Goal: Transaction & Acquisition: Download file/media

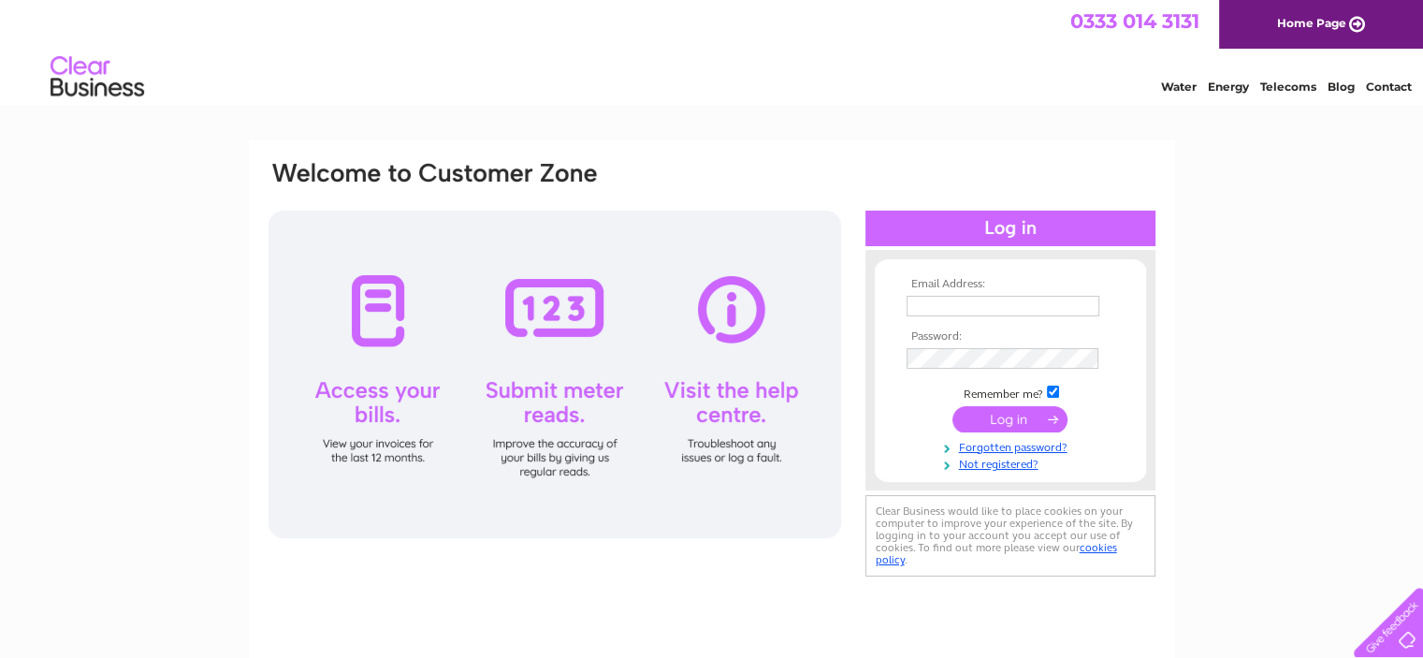
type input "[PERSON_NAME][EMAIL_ADDRESS][DOMAIN_NAME]"
click at [996, 423] on input "submit" at bounding box center [1010, 419] width 115 height 26
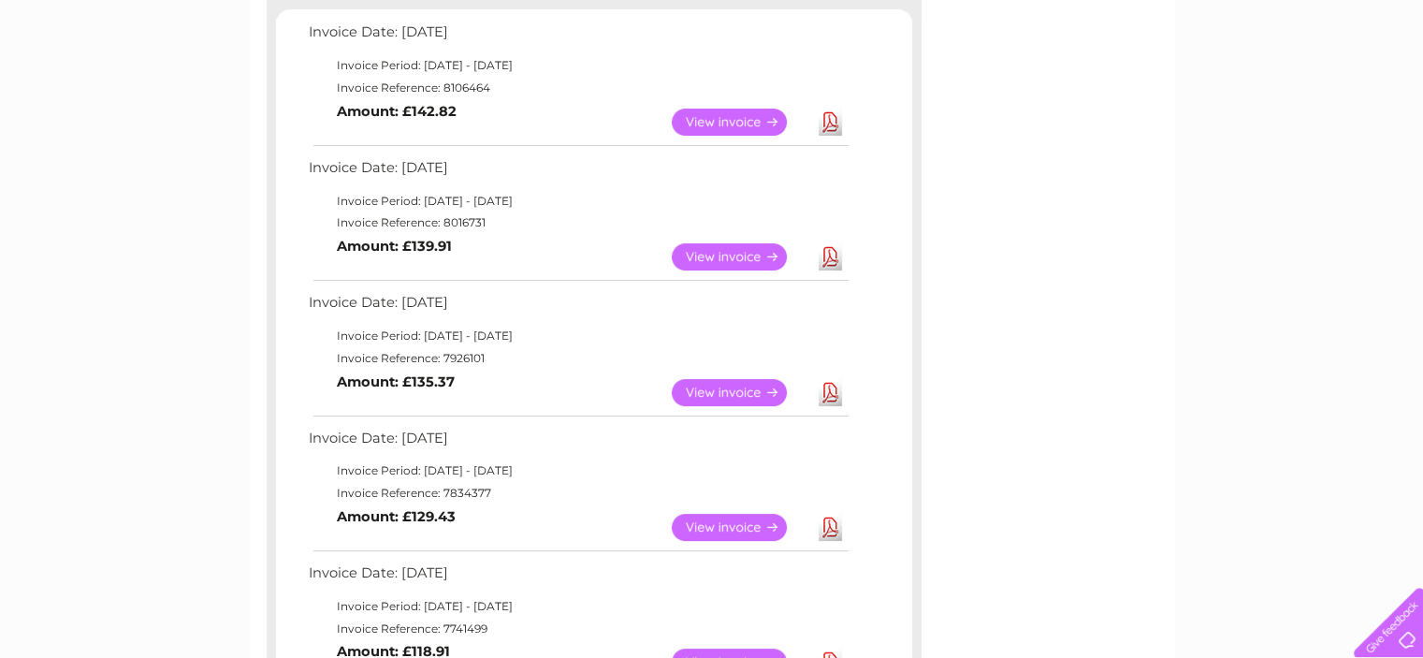
scroll to position [342, 0]
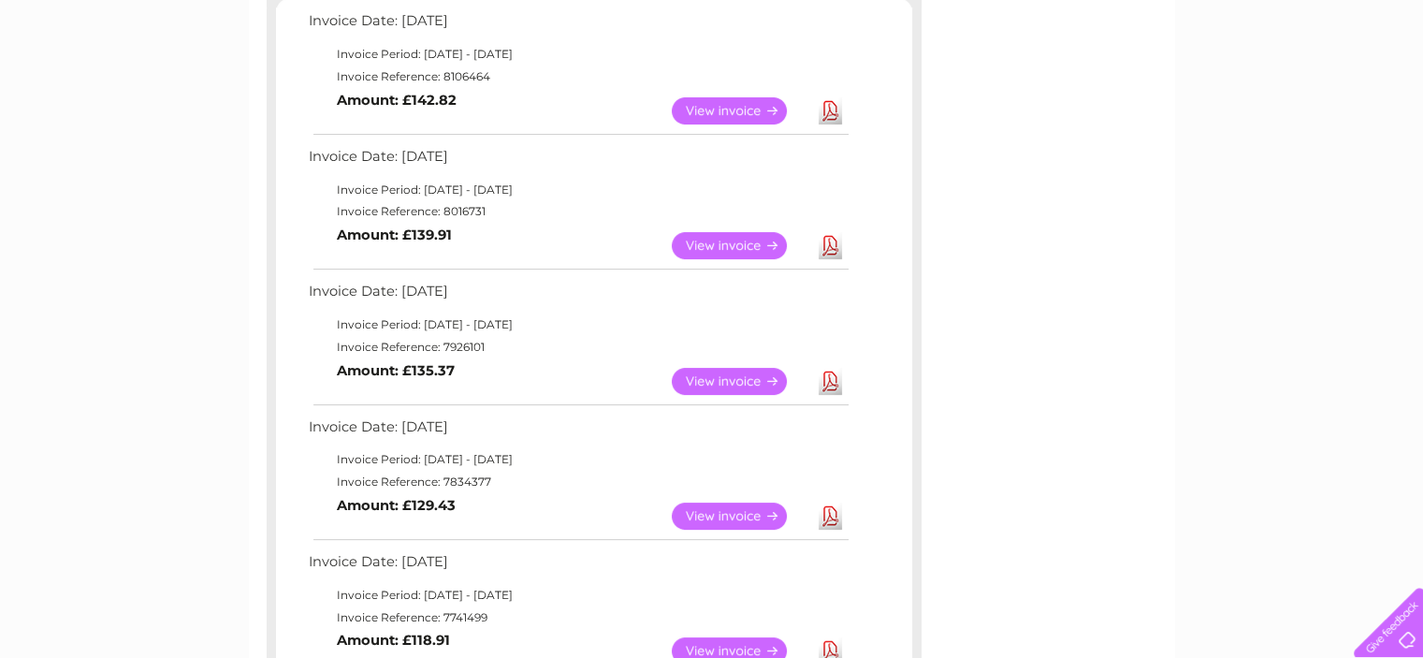
click at [771, 515] on link "View" at bounding box center [741, 515] width 138 height 27
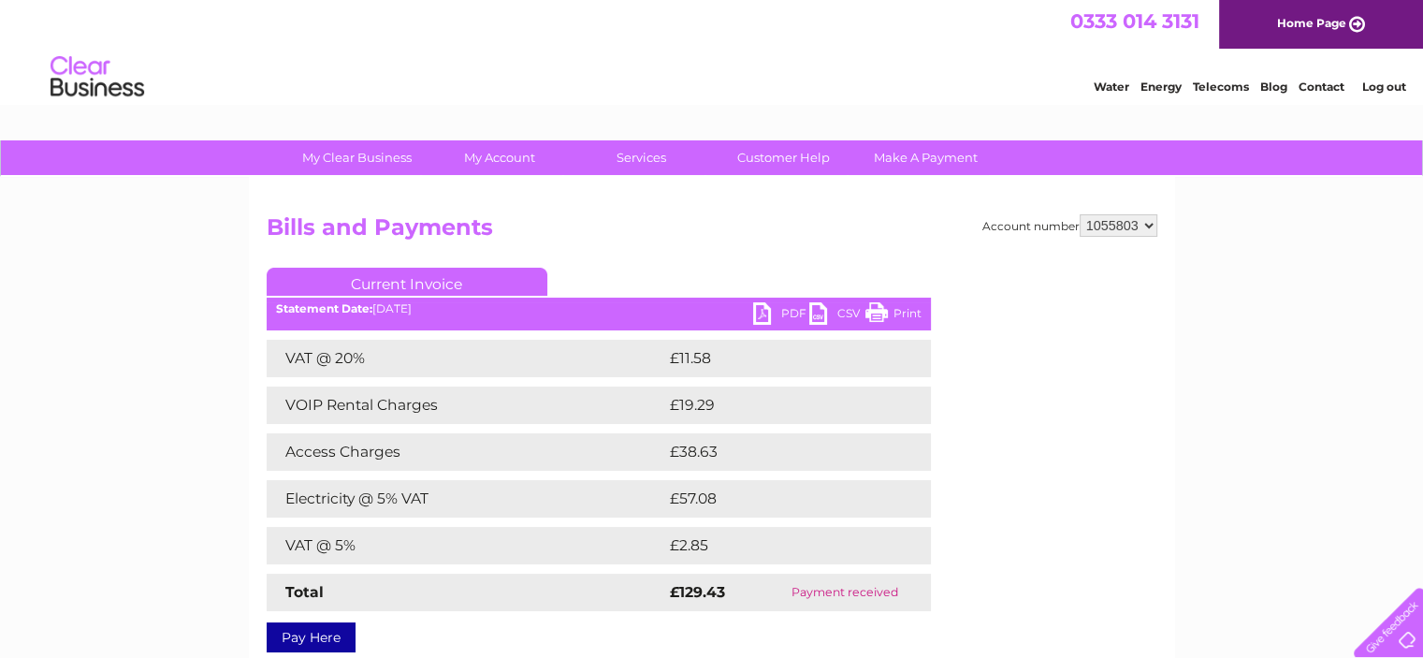
click at [764, 317] on link "PDF" at bounding box center [781, 315] width 56 height 27
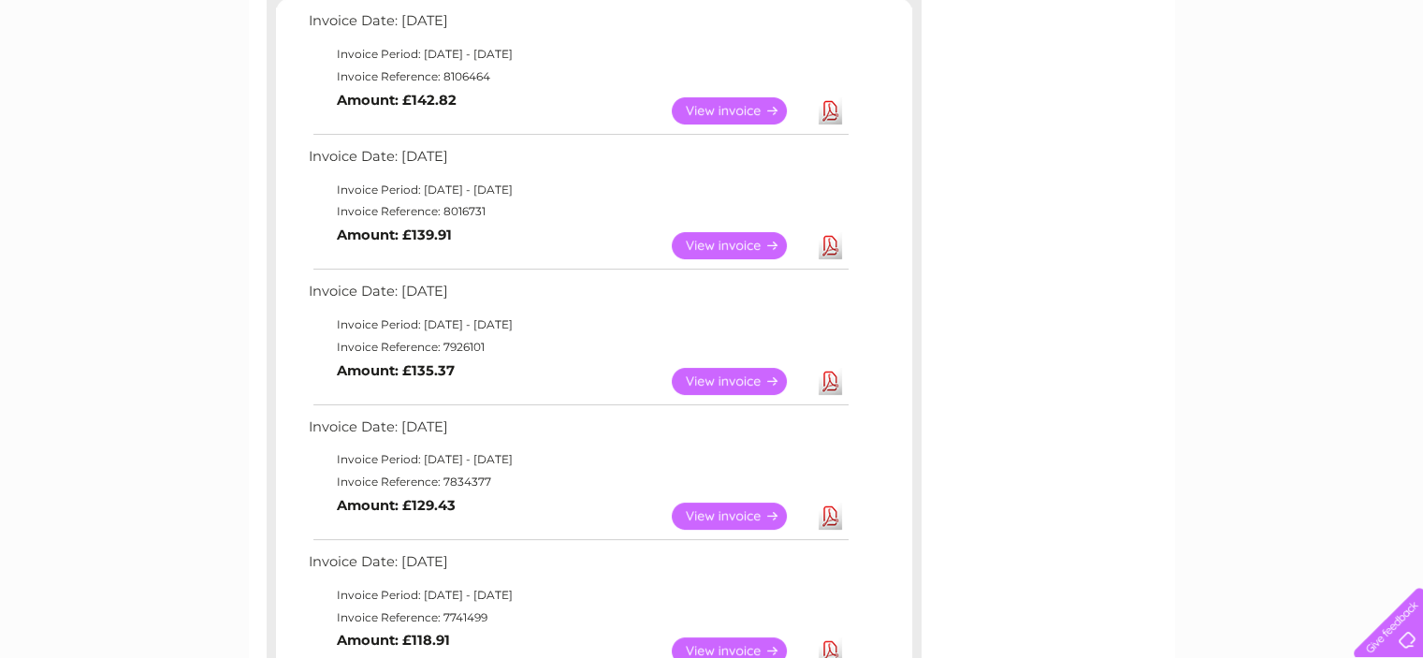
click at [824, 388] on link "Download" at bounding box center [830, 381] width 23 height 27
click at [829, 244] on link "Download" at bounding box center [830, 245] width 23 height 27
